Goal: Transaction & Acquisition: Purchase product/service

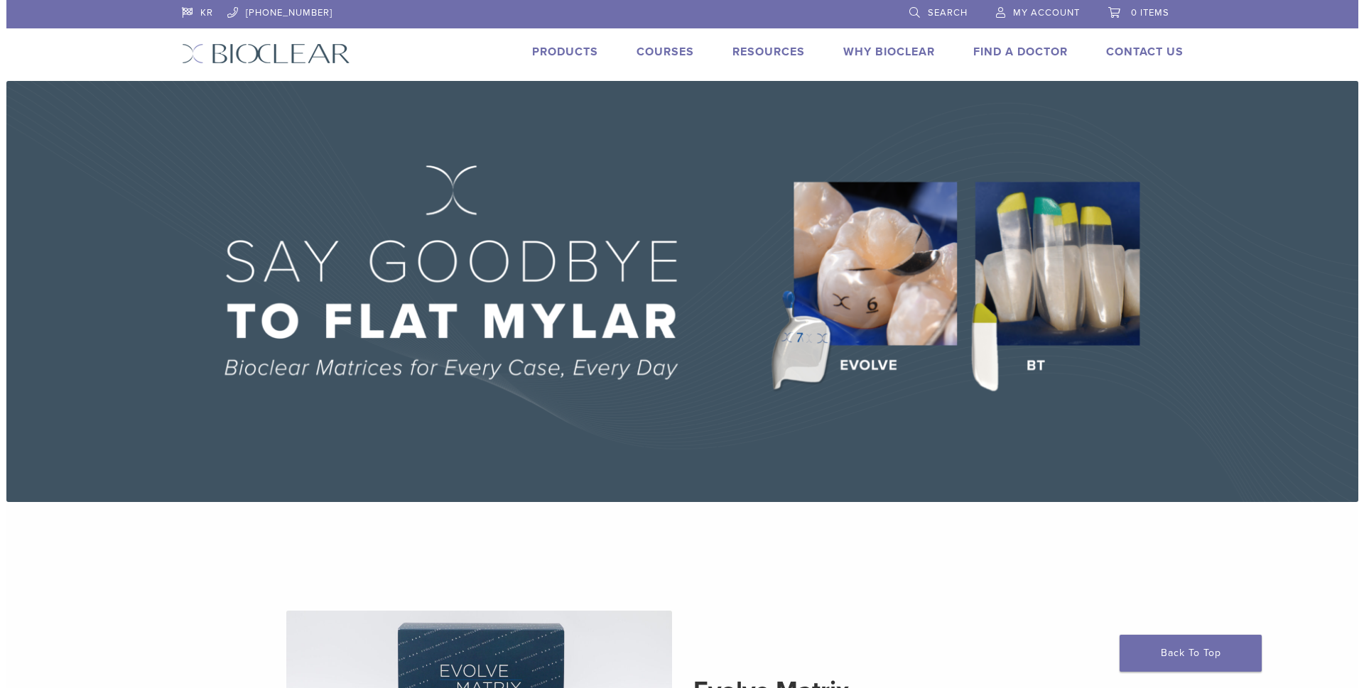
scroll to position [355, 0]
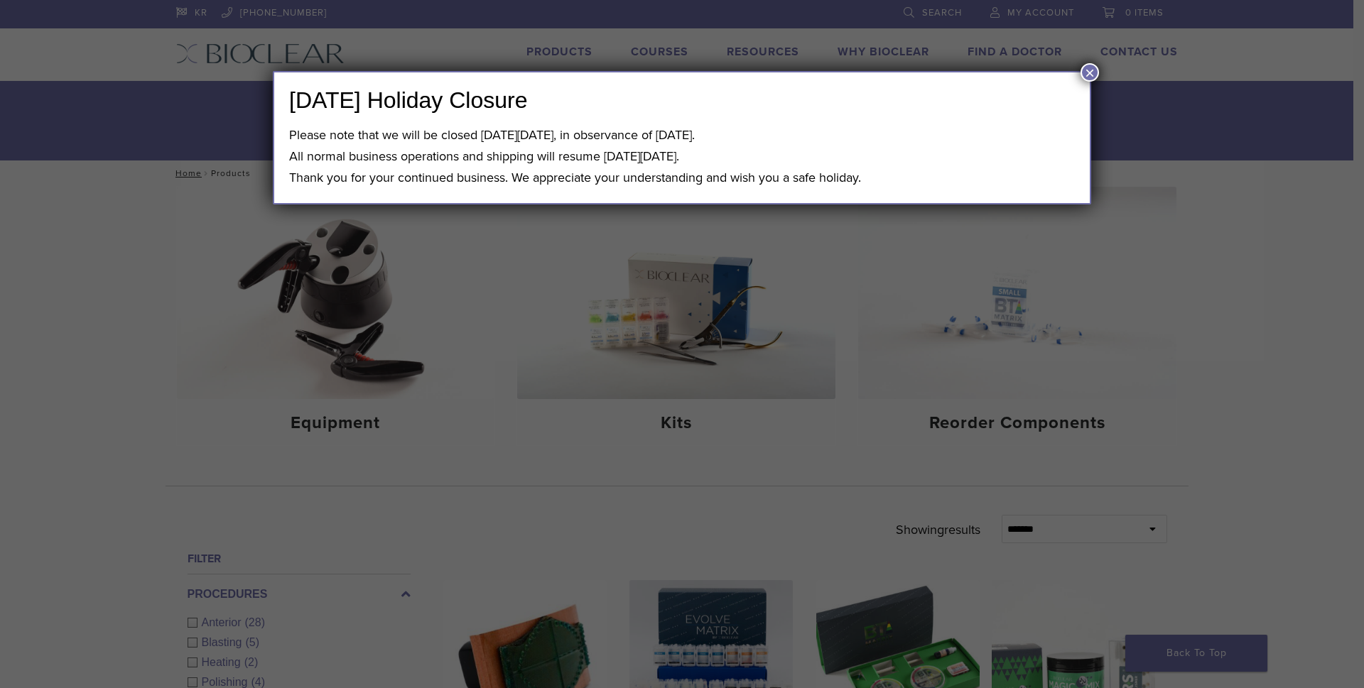
click at [1086, 77] on button "×" at bounding box center [1089, 72] width 18 height 18
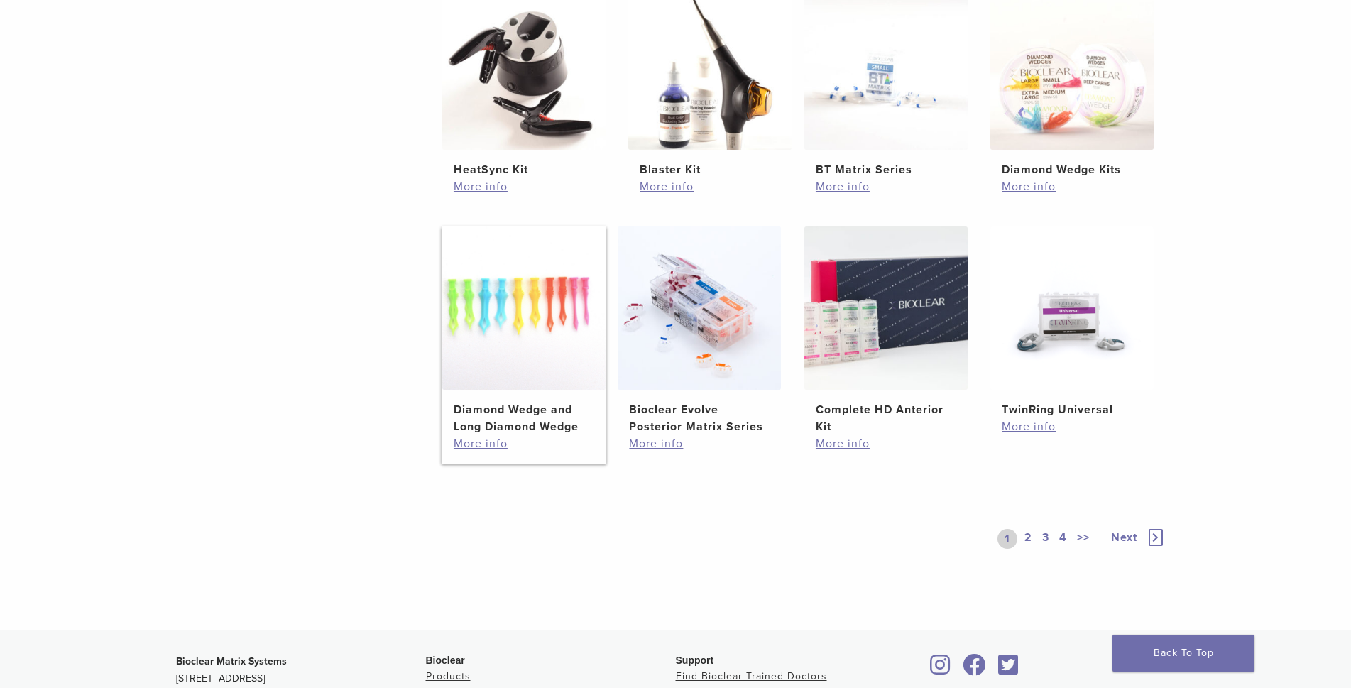
scroll to position [852, 0]
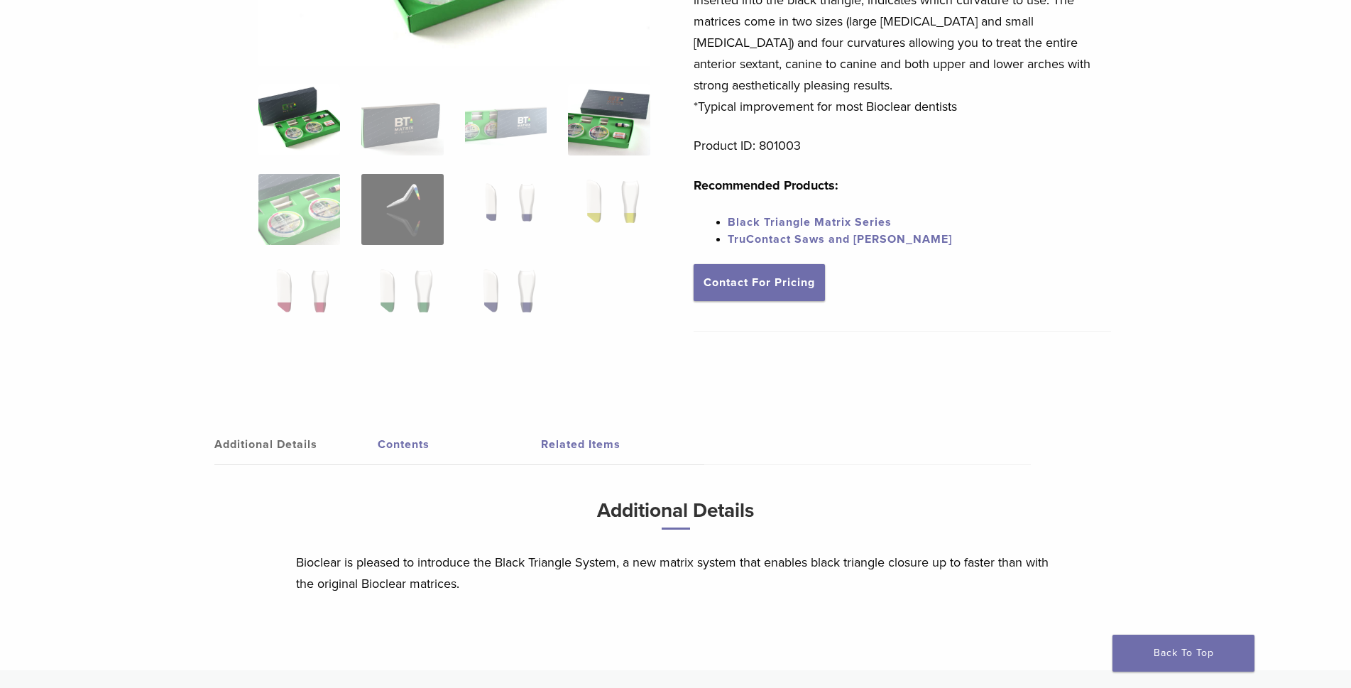
scroll to position [94, 0]
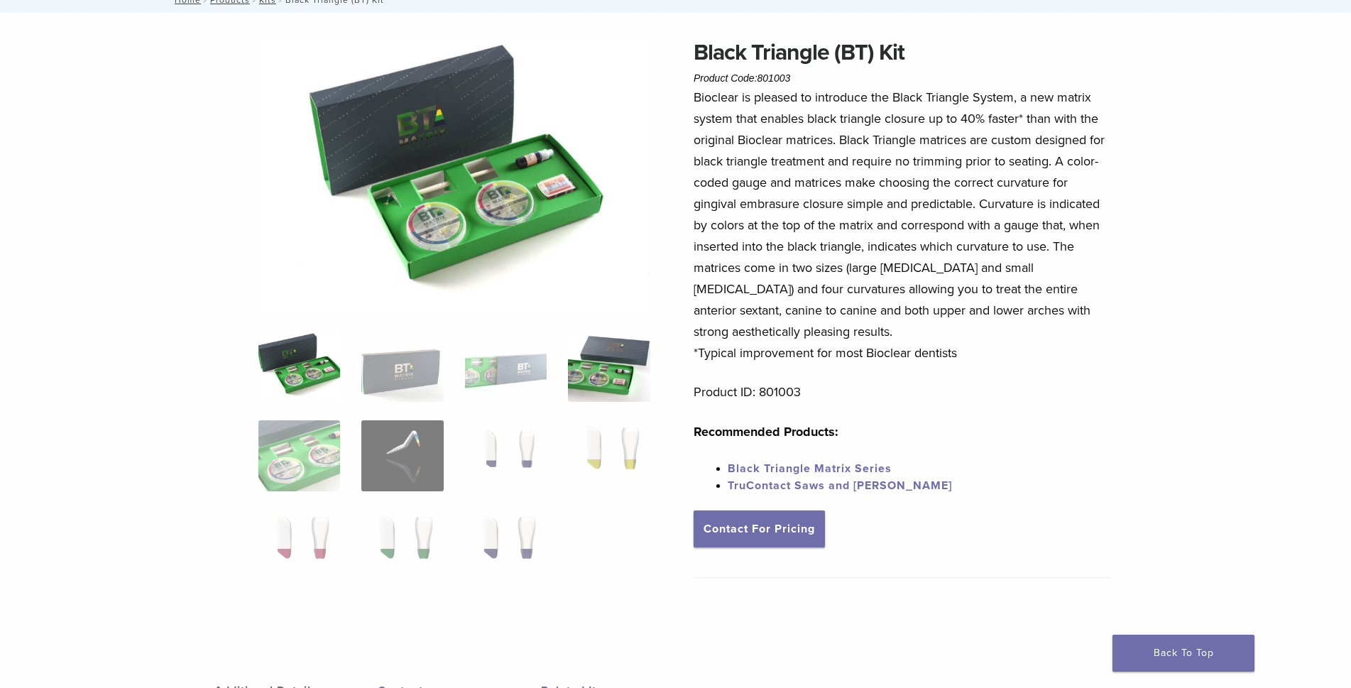
click at [593, 395] on img at bounding box center [609, 366] width 82 height 71
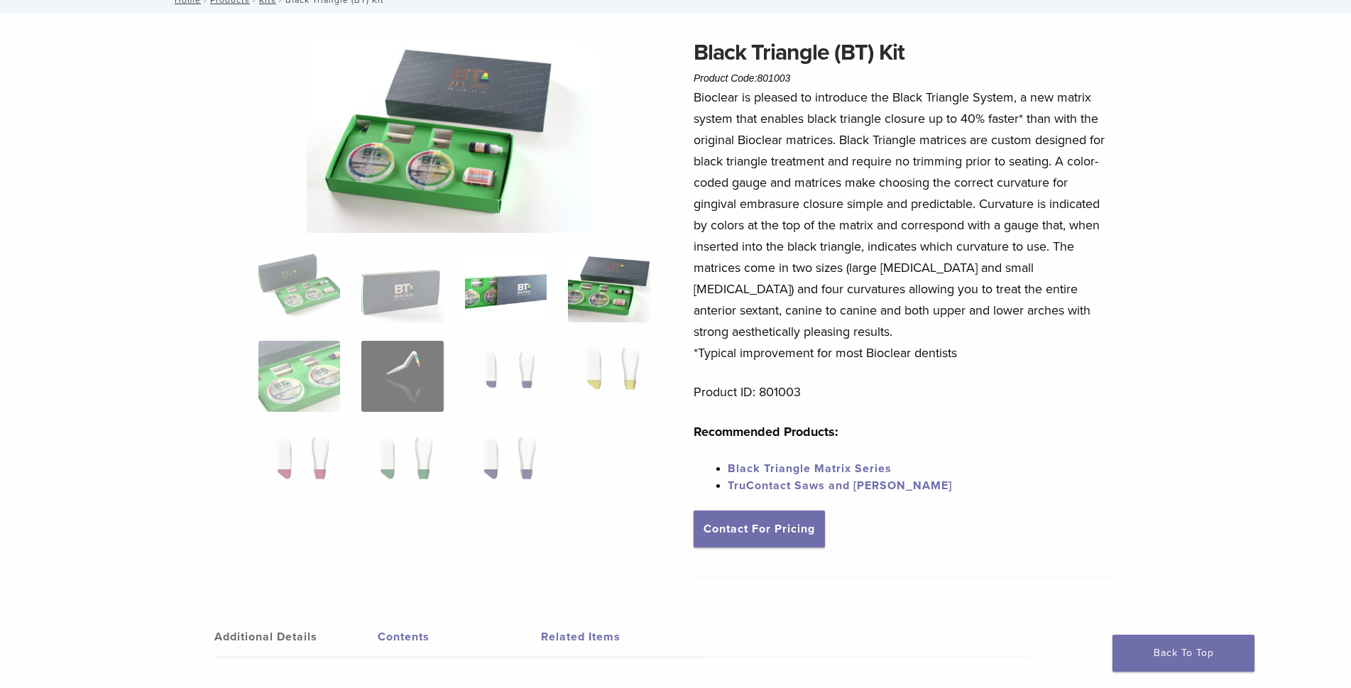
click at [497, 298] on img at bounding box center [506, 286] width 82 height 71
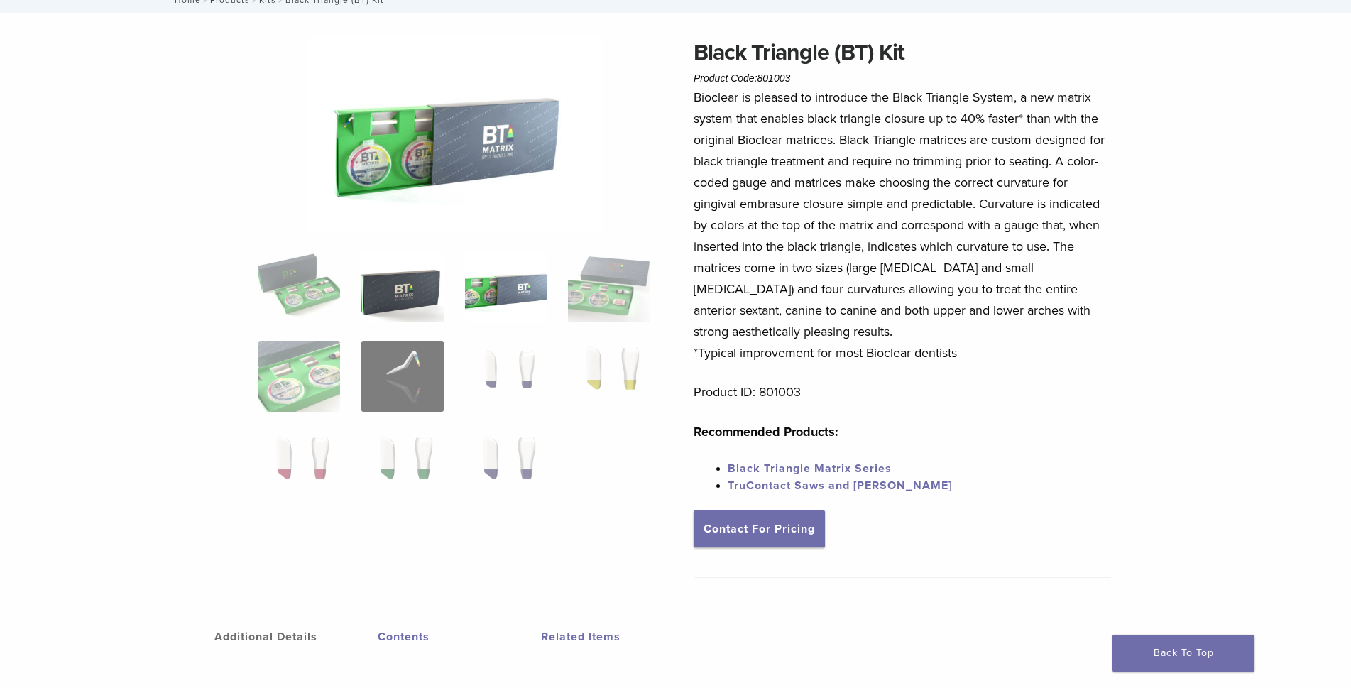
click at [415, 290] on img at bounding box center [402, 286] width 82 height 71
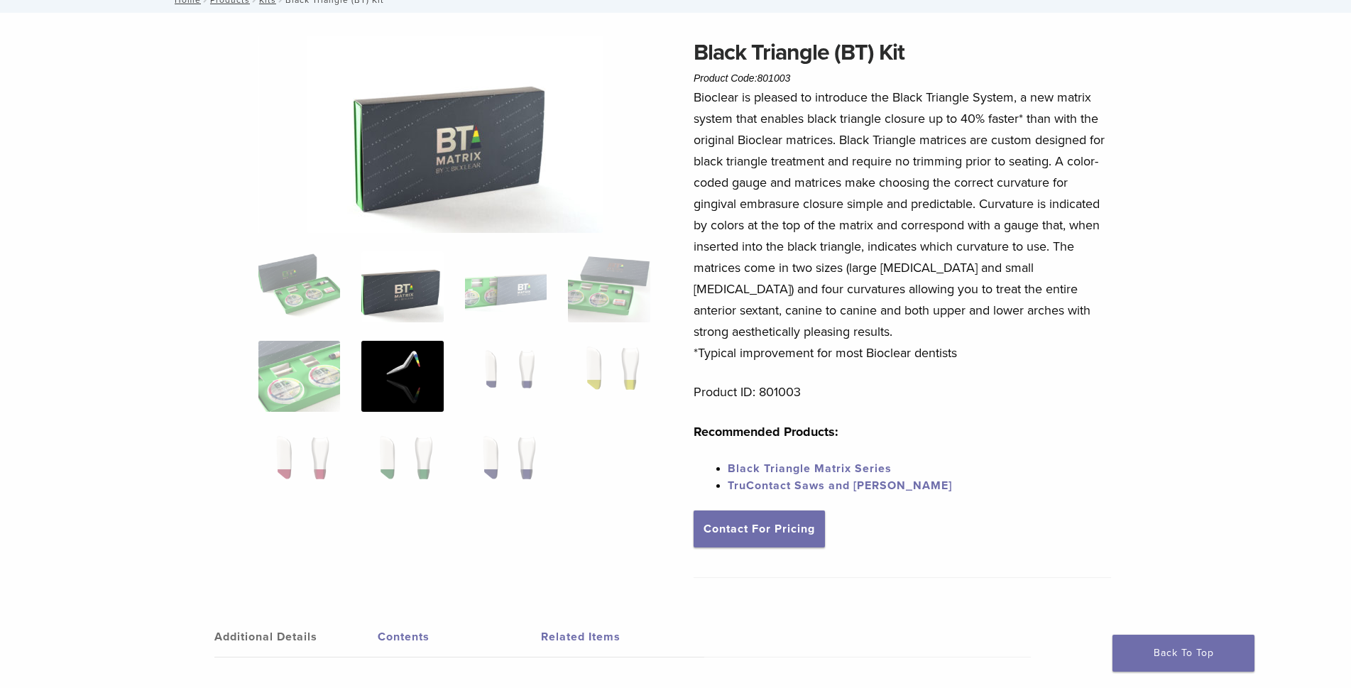
click at [397, 386] on img at bounding box center [402, 376] width 82 height 71
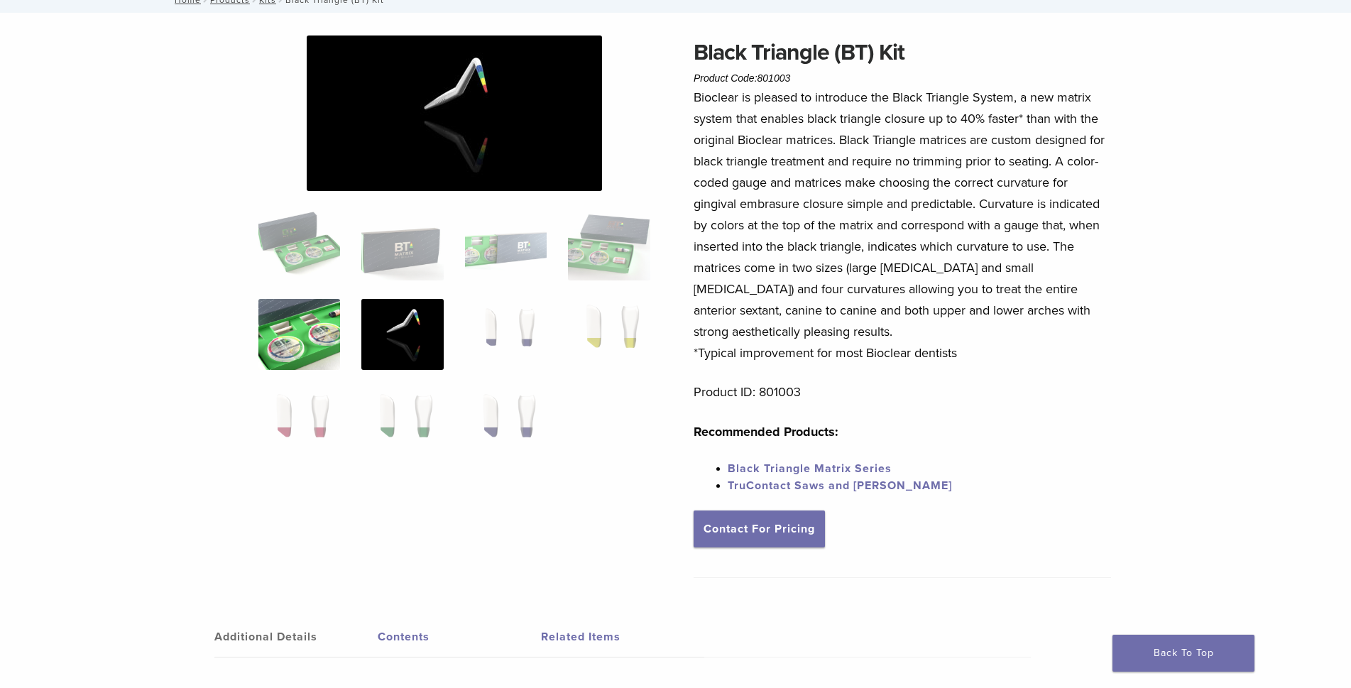
click at [327, 347] on img at bounding box center [300, 334] width 82 height 71
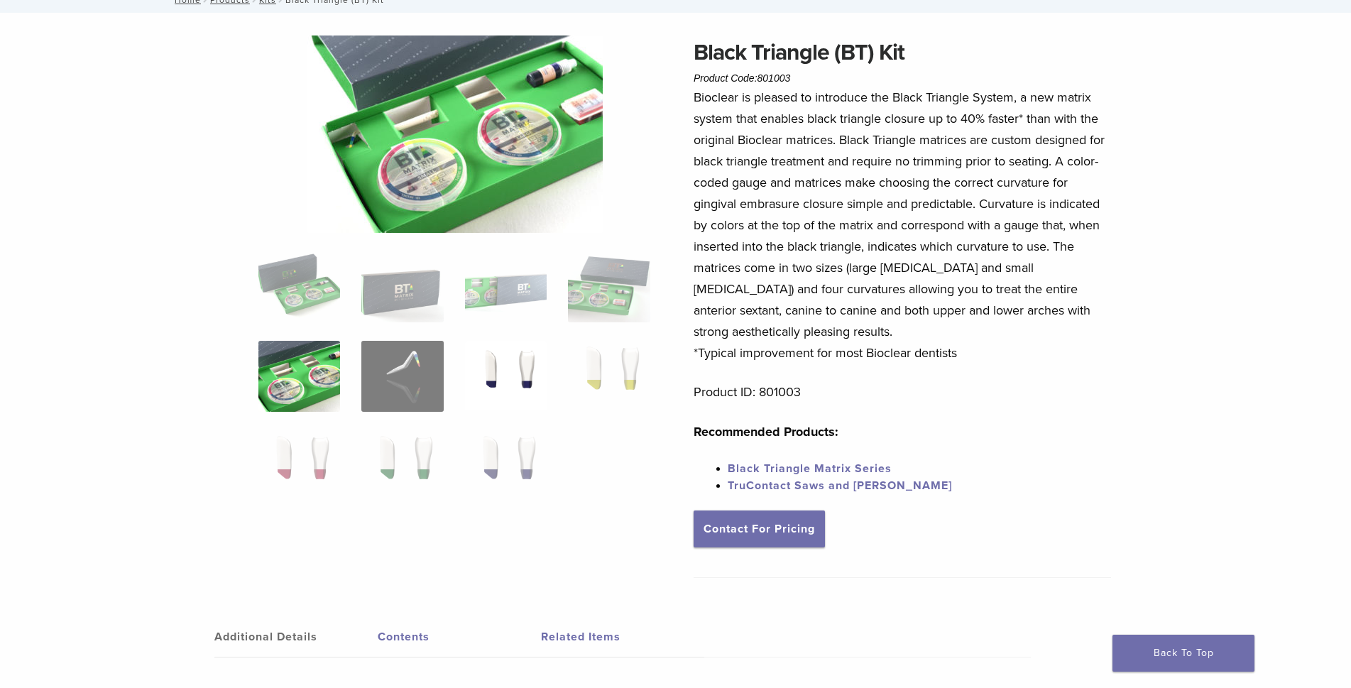
click at [523, 380] on img at bounding box center [506, 376] width 82 height 71
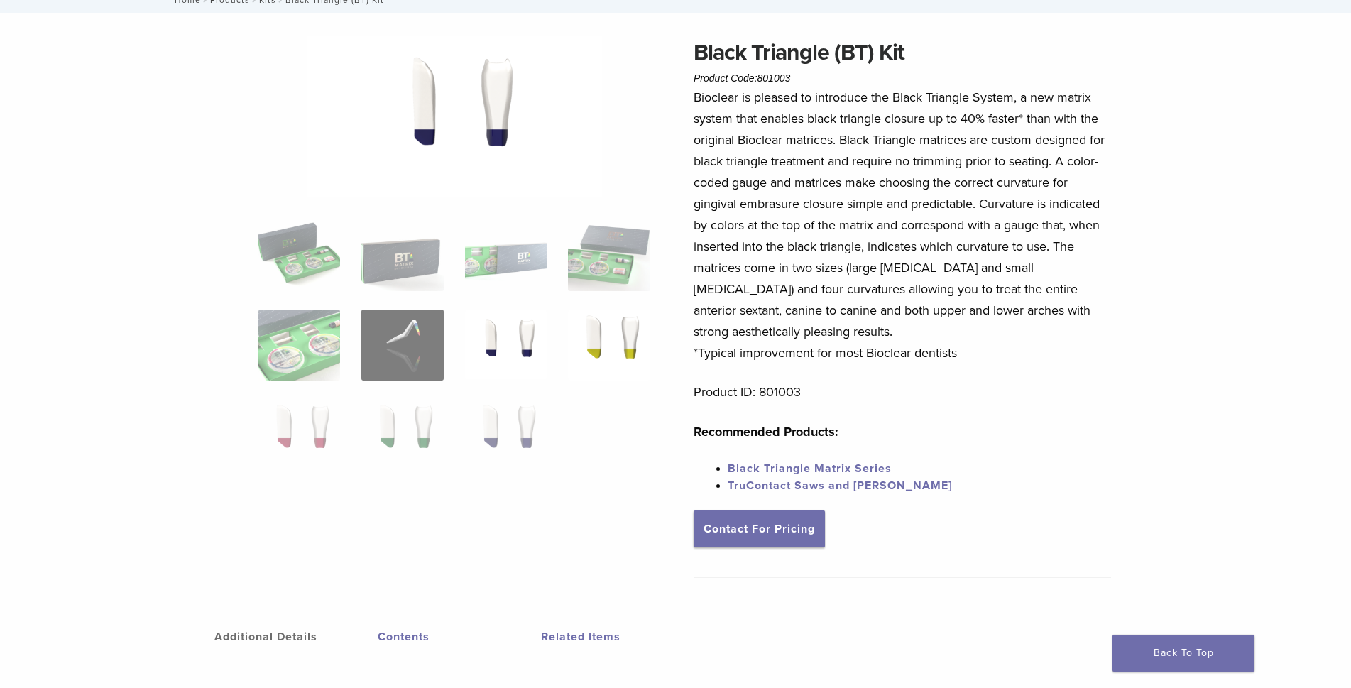
click at [619, 337] on img at bounding box center [609, 345] width 82 height 71
click at [623, 268] on img at bounding box center [609, 255] width 82 height 71
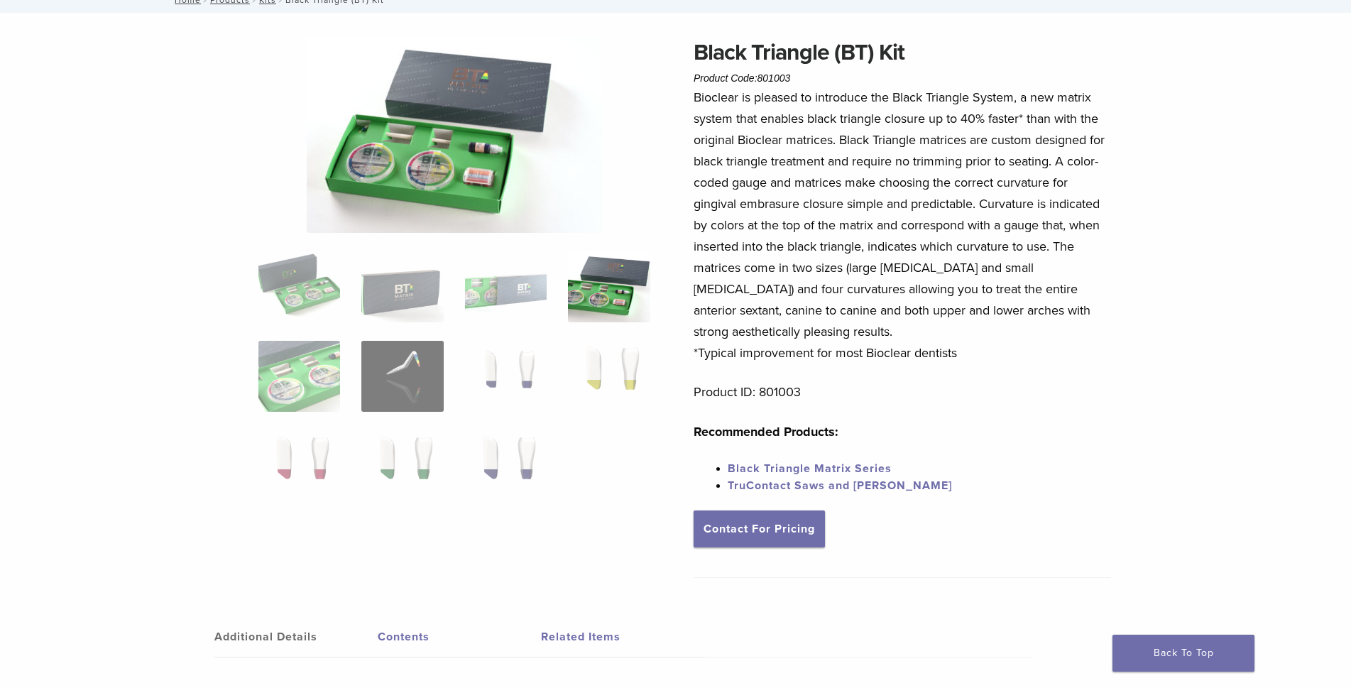
click at [484, 177] on img at bounding box center [454, 134] width 295 height 197
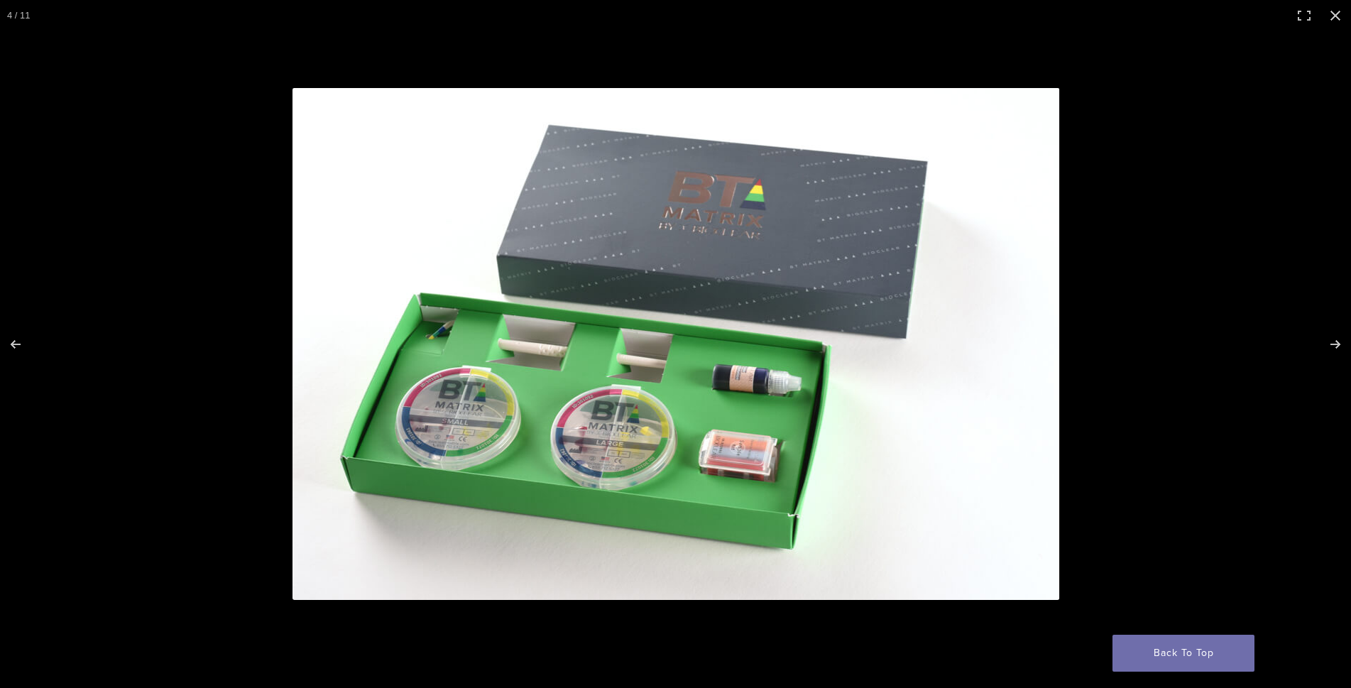
click at [612, 439] on img at bounding box center [676, 344] width 767 height 512
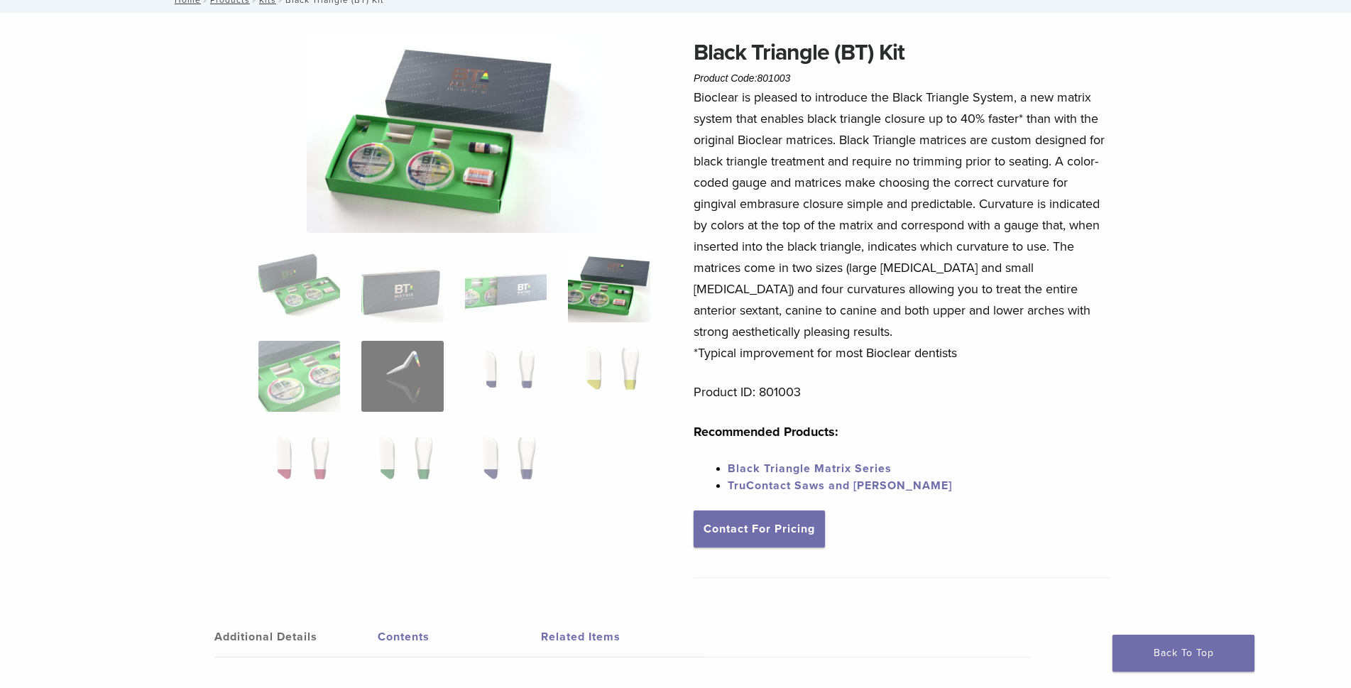
click at [486, 178] on img at bounding box center [454, 134] width 295 height 197
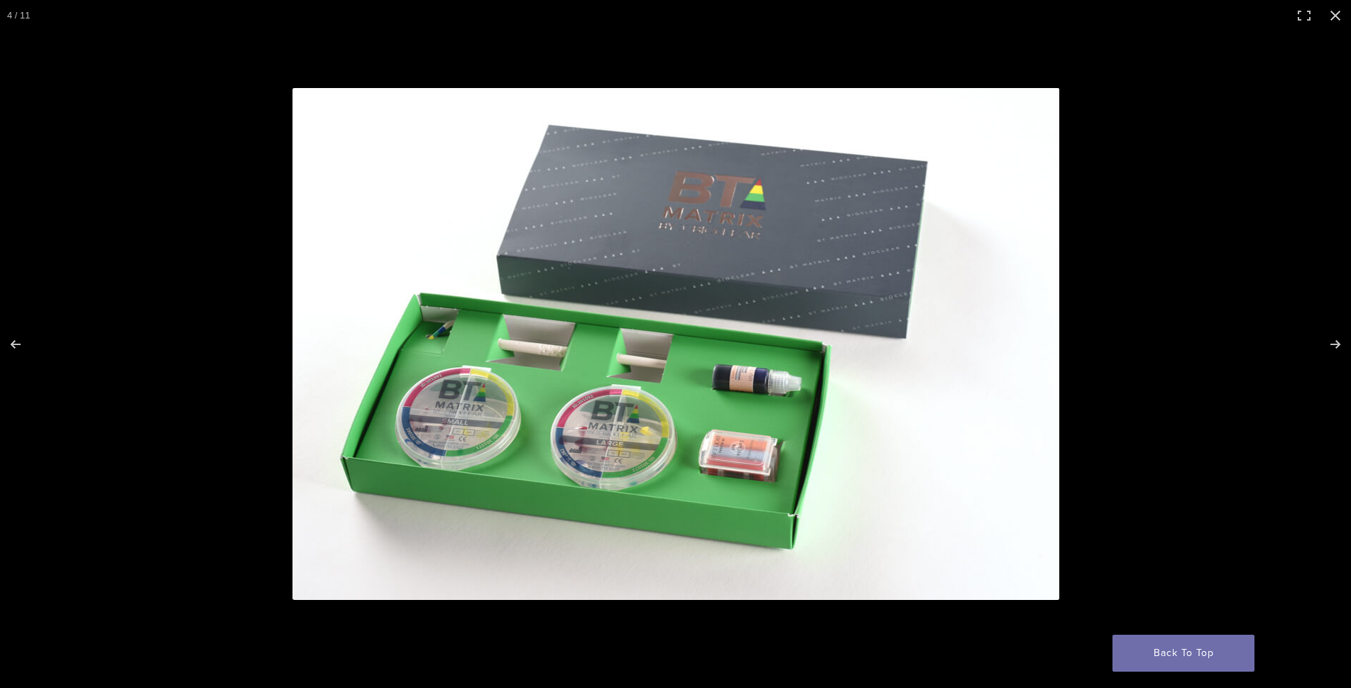
click at [854, 378] on img at bounding box center [676, 344] width 767 height 512
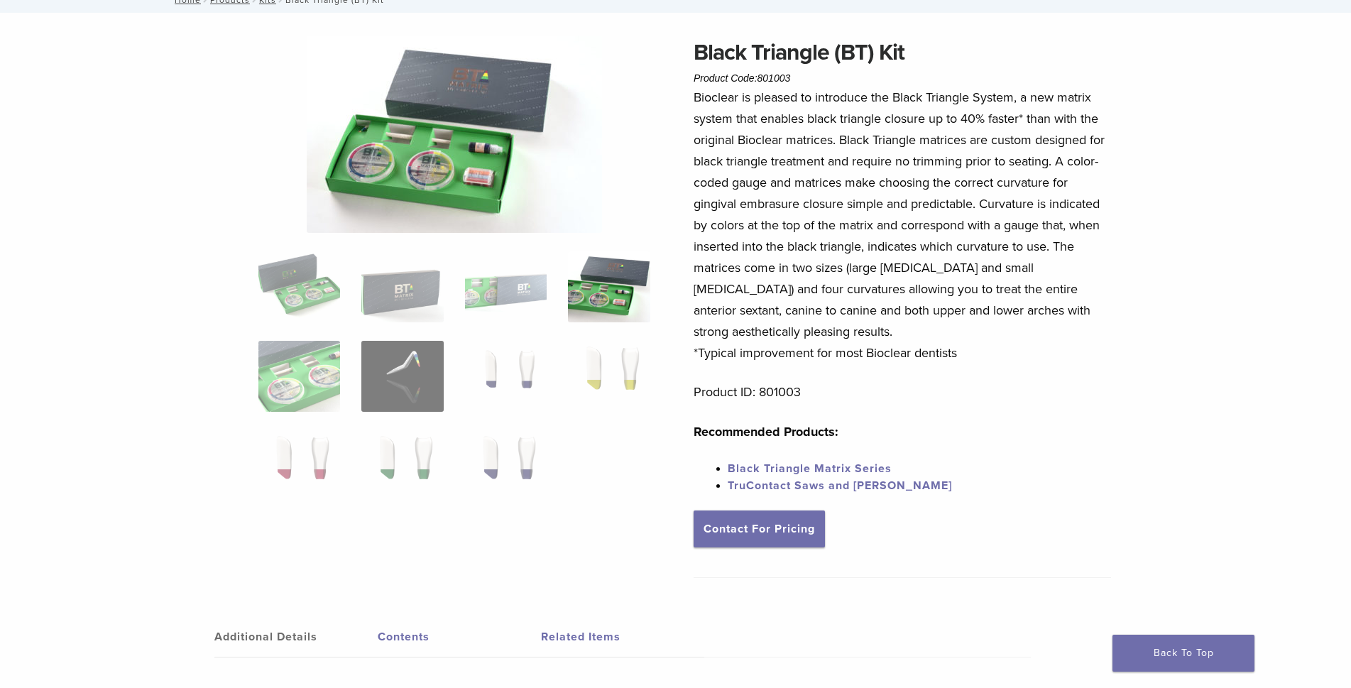
click at [452, 175] on img at bounding box center [454, 134] width 295 height 197
